Goal: Information Seeking & Learning: Learn about a topic

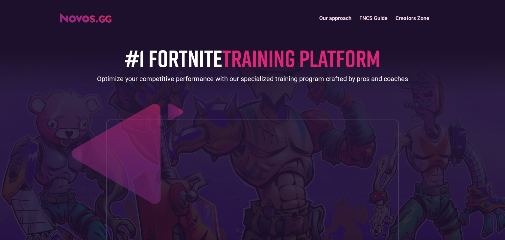
click at [366, 19] on link "FNCS Guide" at bounding box center [374, 18] width 36 height 14
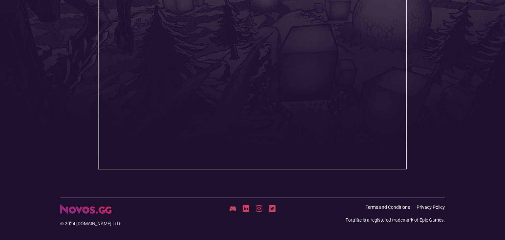
scroll to position [204, 0]
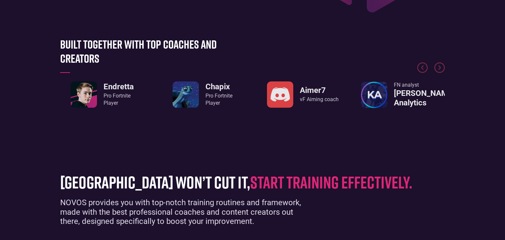
scroll to position [292, 0]
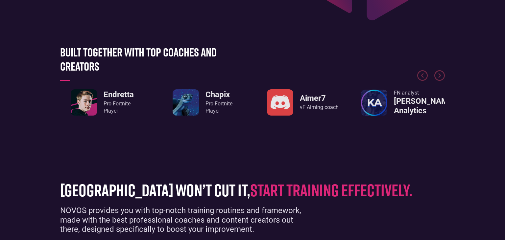
click at [286, 108] on img "3 / 8" at bounding box center [280, 102] width 26 height 26
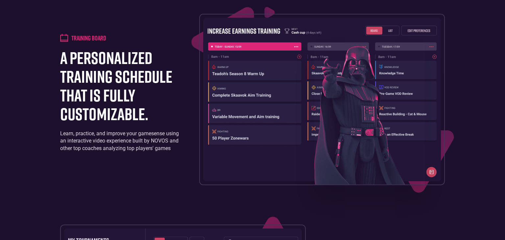
scroll to position [659, 0]
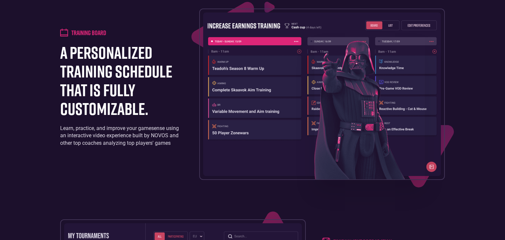
click at [349, 125] on img at bounding box center [369, 109] width 110 height 142
click at [86, 31] on h4 "Training board" at bounding box center [88, 33] width 35 height 8
click at [62, 32] on img at bounding box center [64, 33] width 8 height 8
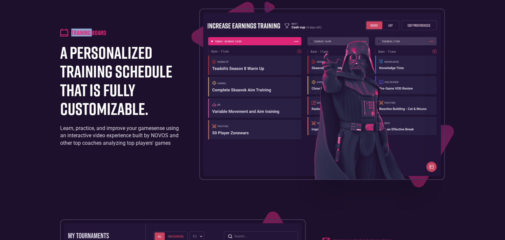
click at [62, 32] on img at bounding box center [64, 33] width 8 height 8
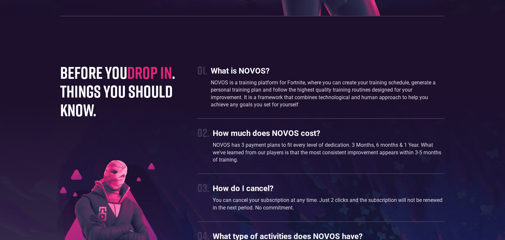
scroll to position [1724, 0]
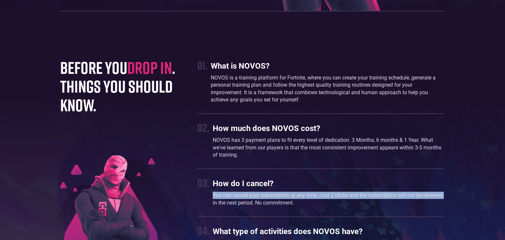
drag, startPoint x: 501, startPoint y: 187, endPoint x: 505, endPoint y: 201, distance: 13.7
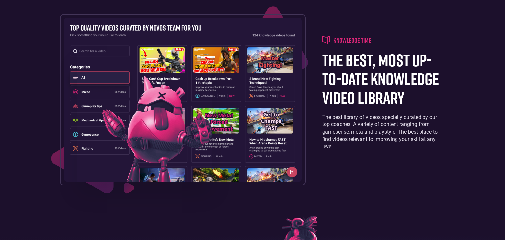
scroll to position [0, 0]
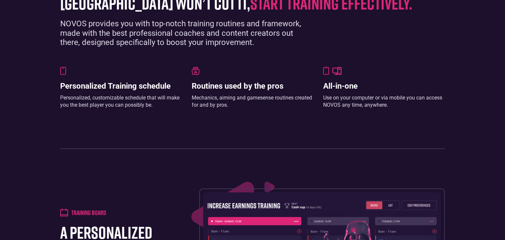
scroll to position [481, 0]
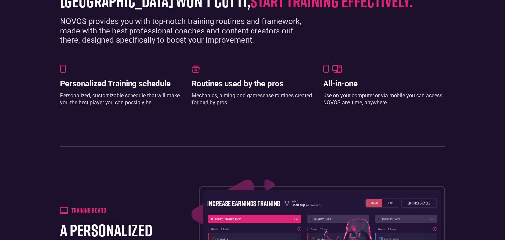
click at [61, 69] on img at bounding box center [63, 69] width 6 height 8
click at [70, 81] on h3 "Personalized Training schedule" at bounding box center [121, 84] width 122 height 10
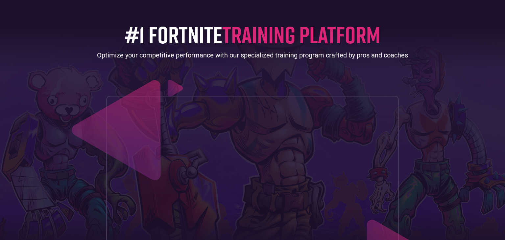
scroll to position [0, 0]
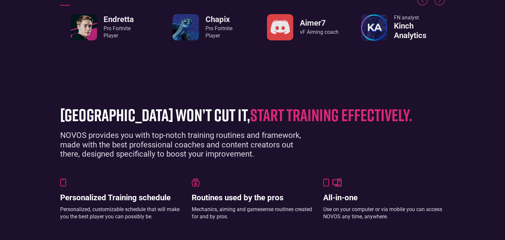
scroll to position [416, 0]
